Goal: Find specific page/section: Find specific page/section

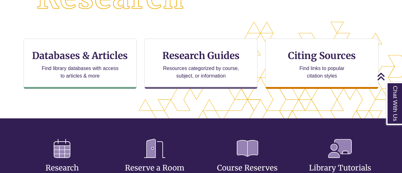
scroll to position [190, 0]
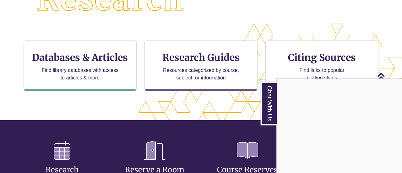
click at [146, 106] on div "Chat With Us" at bounding box center [201, 86] width 402 height 173
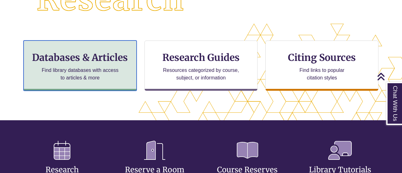
click at [84, 65] on div "Databases & Articles Find library databases with access to articles & more" at bounding box center [80, 66] width 113 height 50
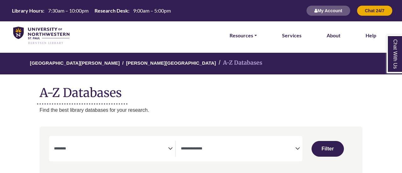
select select "Database Subject Filter"
select select "Database Types Filter"
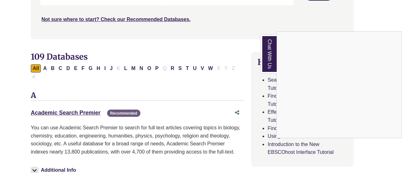
scroll to position [161, 9]
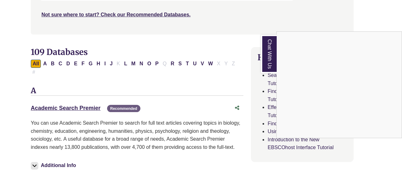
click at [70, 99] on div "Chat With Us" at bounding box center [201, 86] width 402 height 173
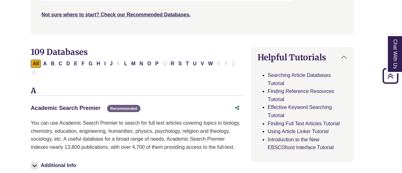
click at [74, 105] on link "Academic Search Premier This link opens in a new window" at bounding box center [66, 108] width 70 height 6
click at [82, 105] on link "Academic Search Premier This link opens in a new window" at bounding box center [66, 108] width 70 height 6
